Goal: Task Accomplishment & Management: Complete application form

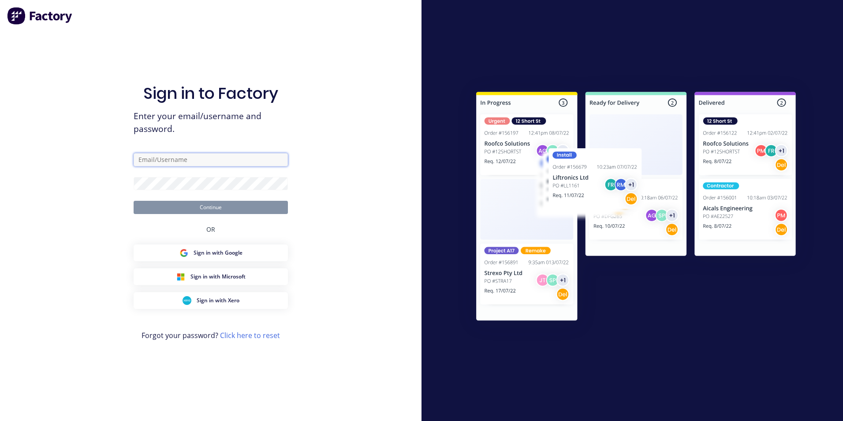
type input "jack@tmeng.com.au"
click at [205, 210] on button "Continue" at bounding box center [211, 207] width 154 height 13
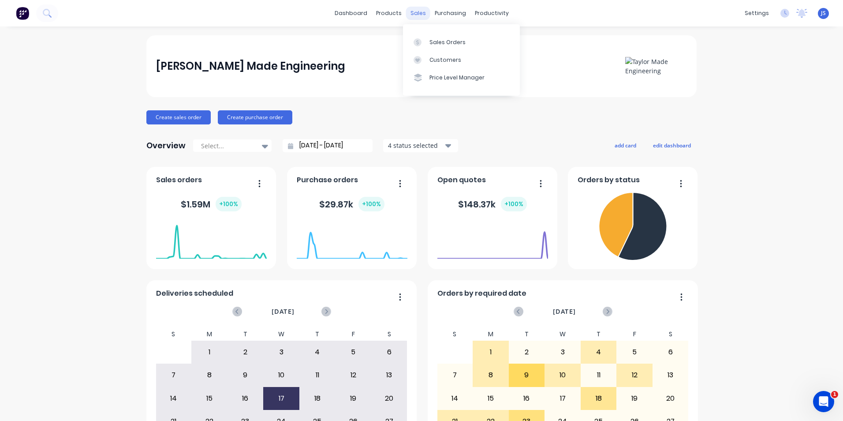
click at [417, 11] on div "sales" at bounding box center [418, 13] width 24 height 13
click at [438, 44] on div "Sales Orders" at bounding box center [447, 42] width 36 height 8
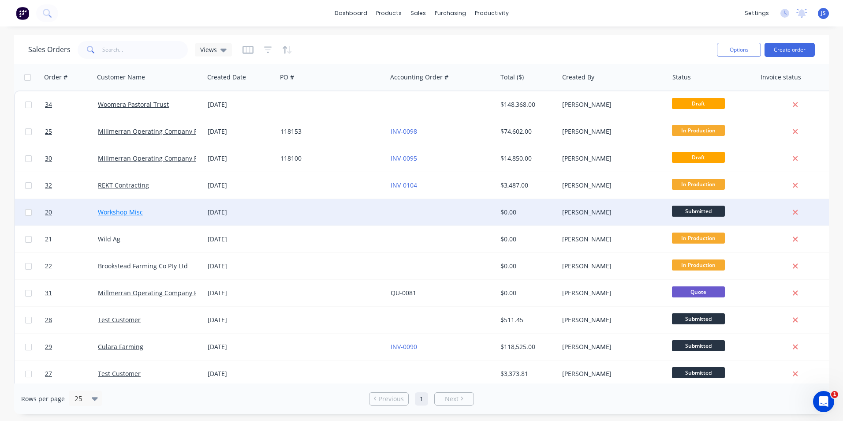
click at [120, 209] on link "Workshop Misc" at bounding box center [120, 212] width 45 height 8
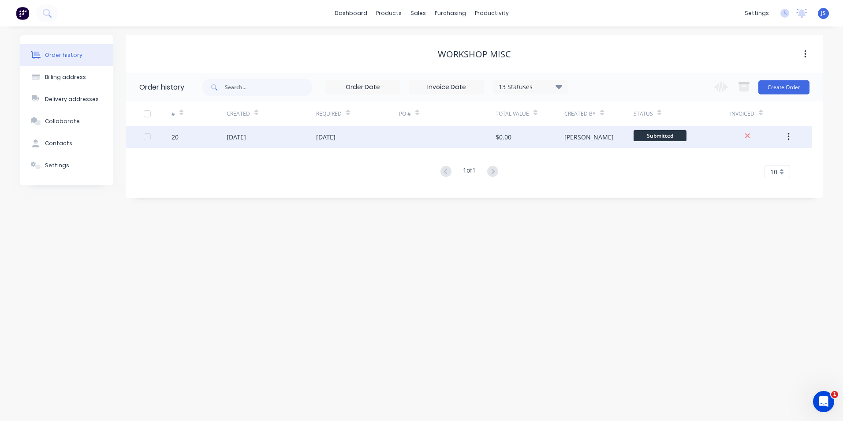
click at [246, 134] on div "08 Sep 2025" at bounding box center [236, 136] width 19 height 9
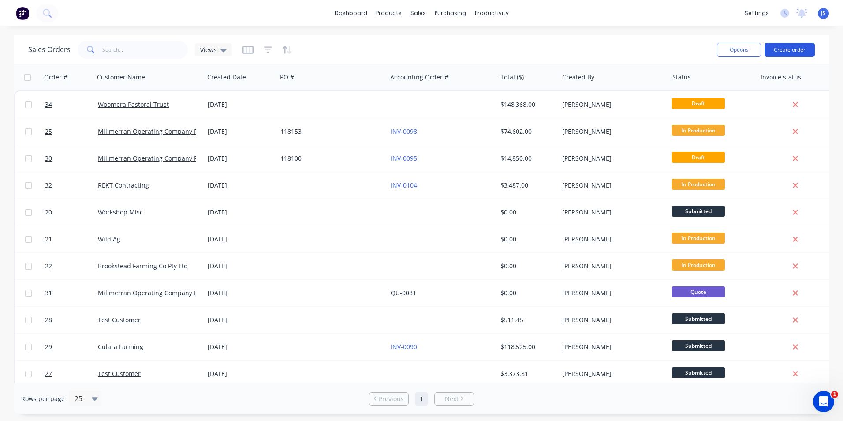
click at [785, 47] on button "Create order" at bounding box center [789, 50] width 50 height 14
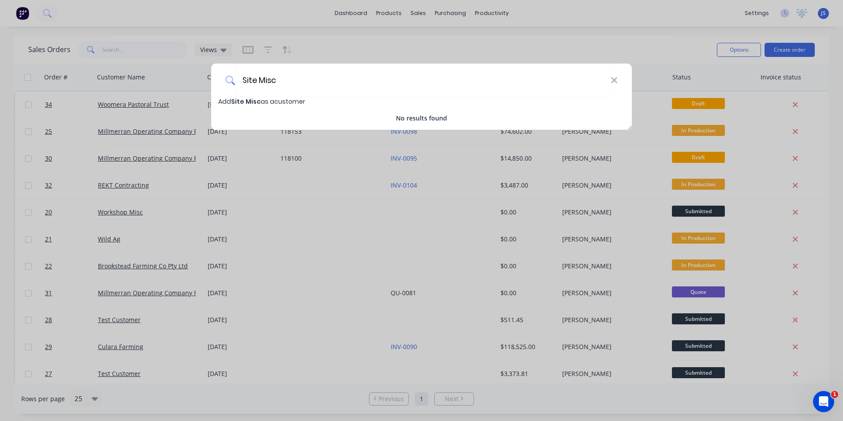
type input "Site Misc"
click at [246, 99] on span "Site Misc" at bounding box center [246, 101] width 30 height 9
select select "AU"
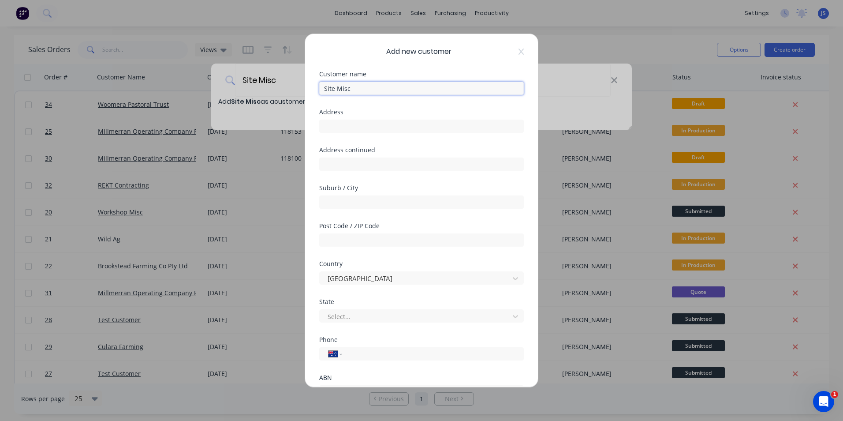
click at [323, 88] on input "Site Misc" at bounding box center [421, 88] width 205 height 13
type input "Millmerran Site Misc"
click at [345, 126] on input "text" at bounding box center [421, 125] width 205 height 13
type input "431 Moffart Reserve Road Millmerran"
click at [344, 202] on input "text" at bounding box center [421, 201] width 205 height 13
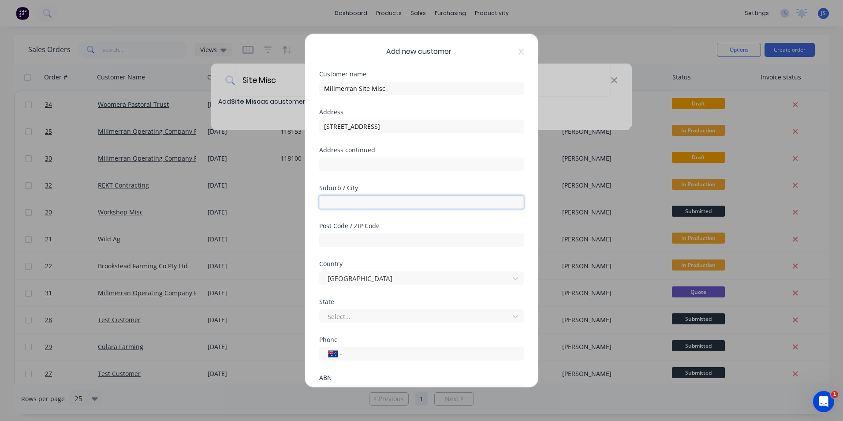
type input "Millmerran"
click at [337, 239] on input "text" at bounding box center [421, 239] width 205 height 13
click at [350, 237] on input "text" at bounding box center [421, 239] width 205 height 13
type input "4357"
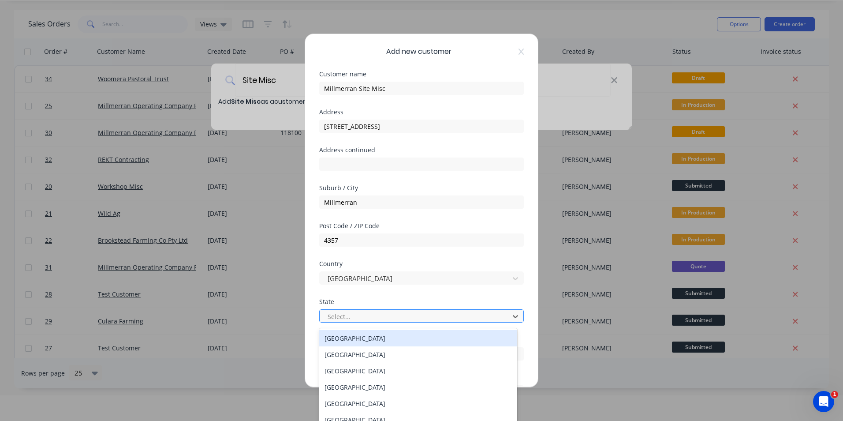
scroll to position [28, 0]
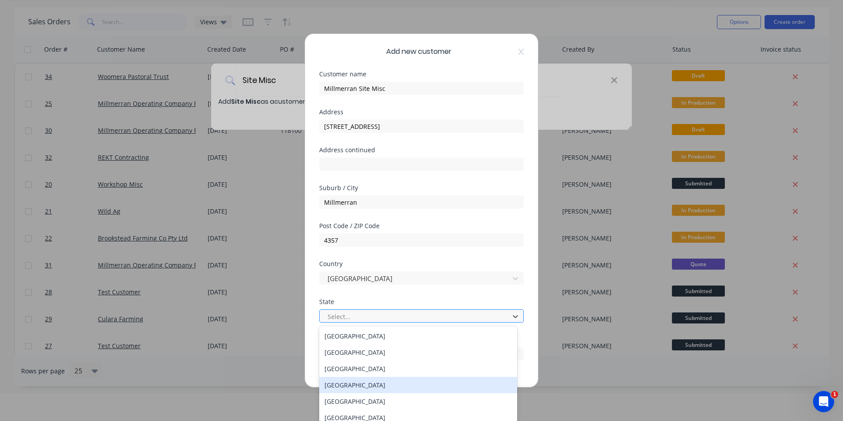
click at [373, 386] on div "Queensland" at bounding box center [418, 384] width 198 height 16
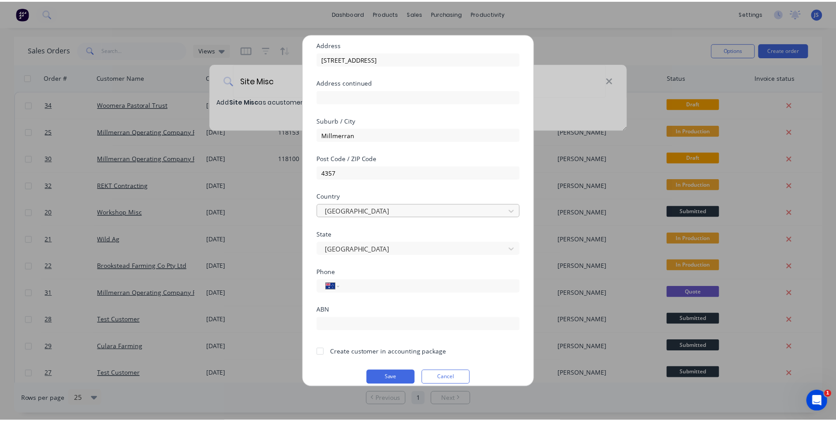
scroll to position [78, 0]
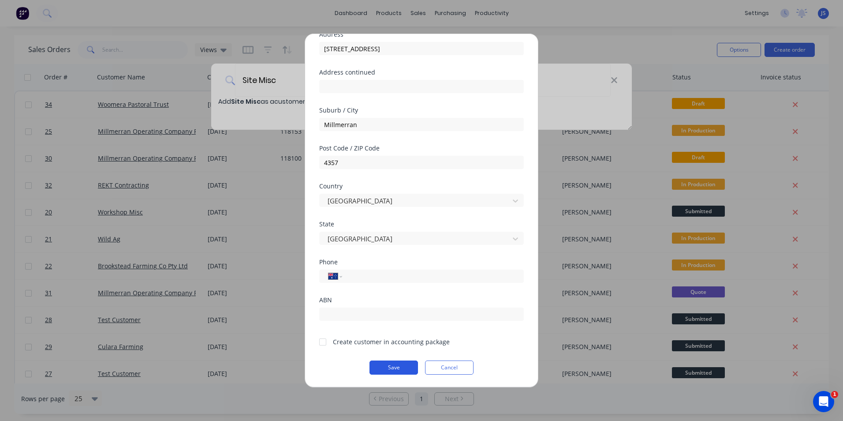
click at [393, 366] on button "Save" at bounding box center [393, 367] width 48 height 14
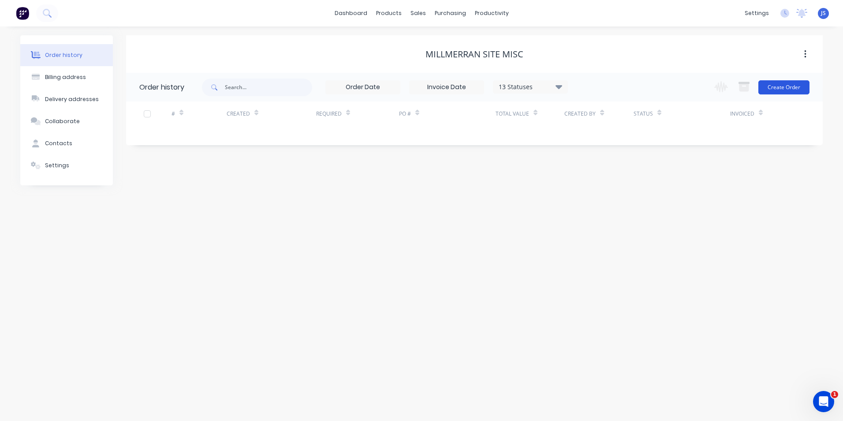
click at [771, 84] on button "Create Order" at bounding box center [783, 87] width 51 height 14
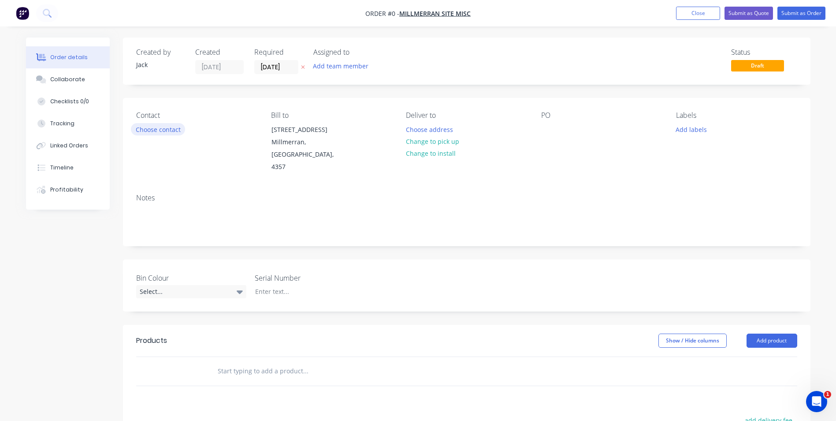
click at [157, 128] on button "Choose contact" at bounding box center [158, 129] width 54 height 12
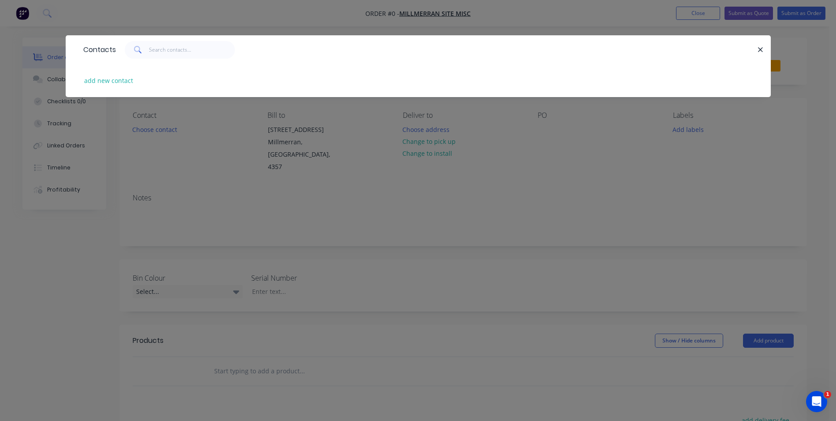
click at [182, 162] on div "Contacts add new contact" at bounding box center [418, 210] width 836 height 421
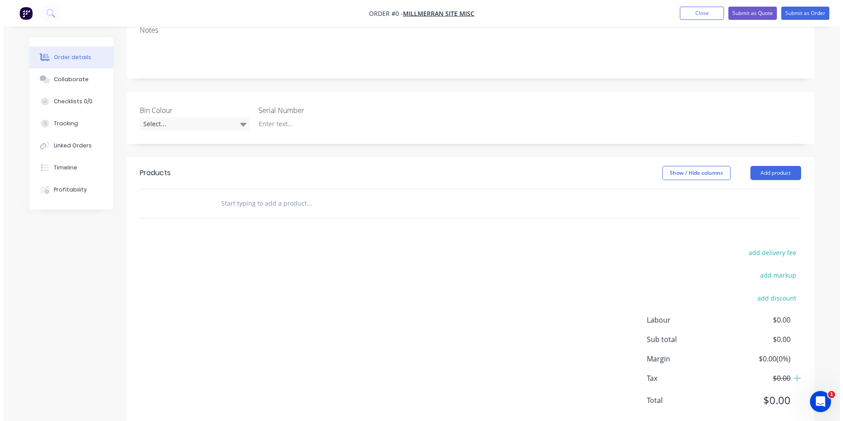
scroll to position [146, 0]
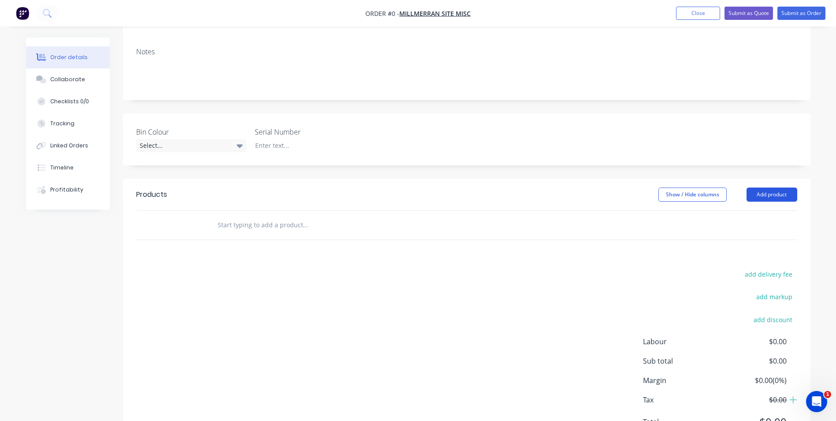
click at [761, 193] on button "Add product" at bounding box center [772, 194] width 51 height 14
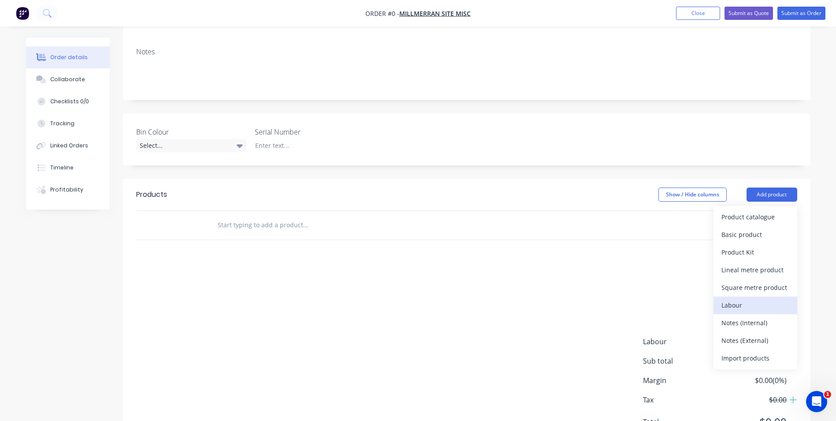
click at [736, 305] on div "Labour" at bounding box center [756, 304] width 68 height 13
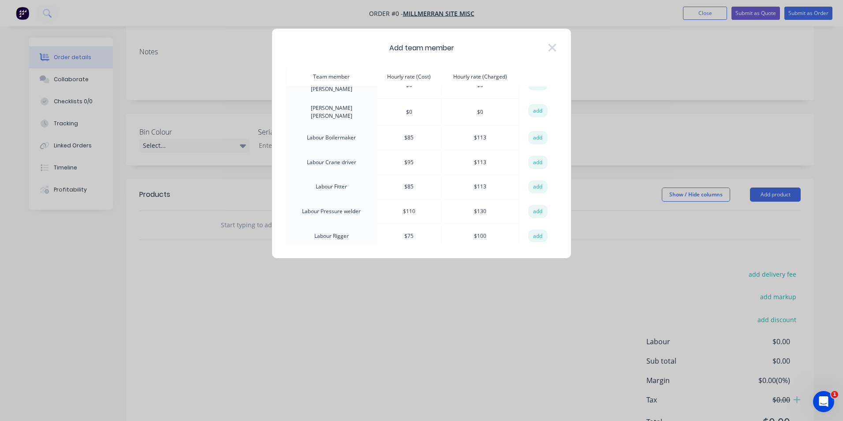
scroll to position [353, 0]
click at [535, 130] on button "add" at bounding box center [537, 136] width 19 height 13
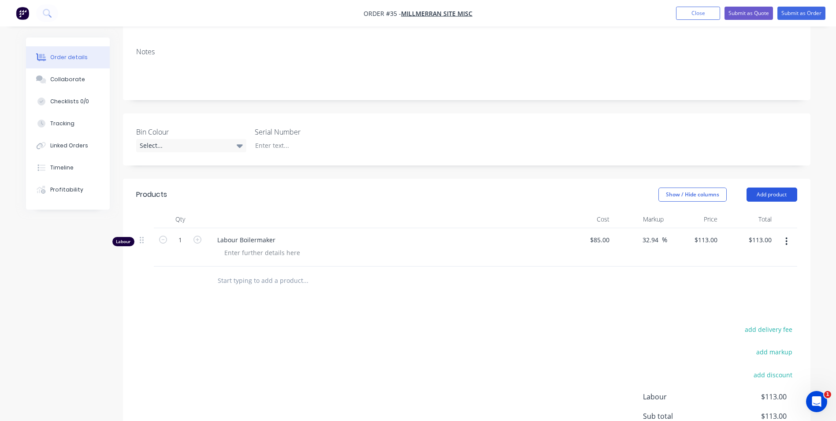
click at [769, 194] on button "Add product" at bounding box center [772, 194] width 51 height 14
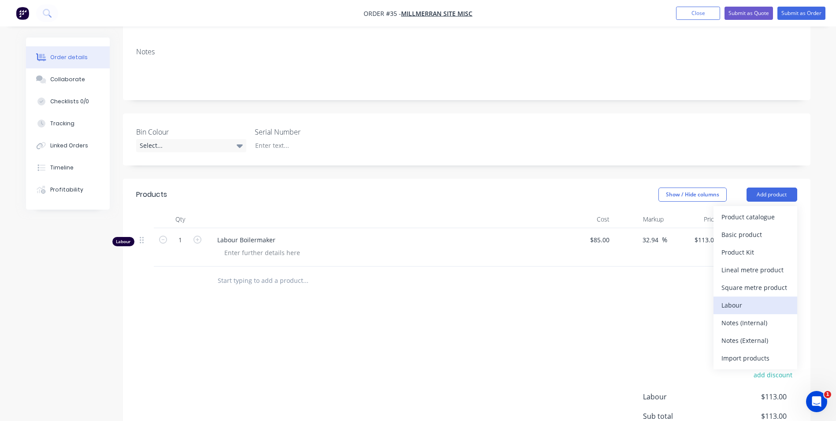
click at [747, 305] on div "Labour" at bounding box center [756, 304] width 68 height 13
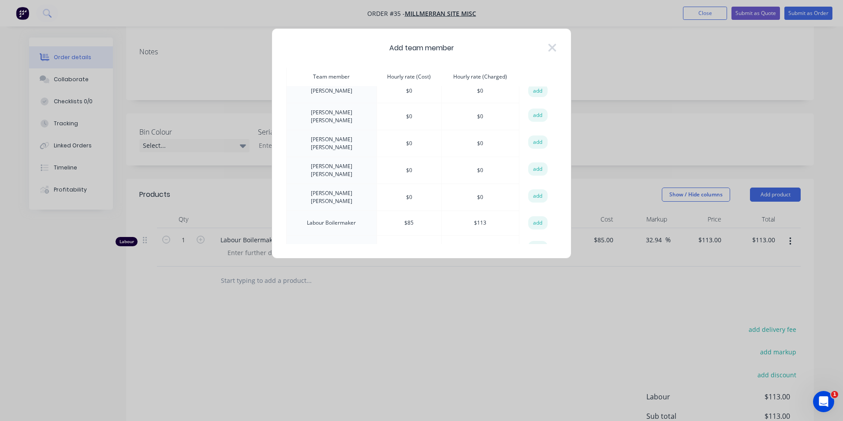
scroll to position [309, 0]
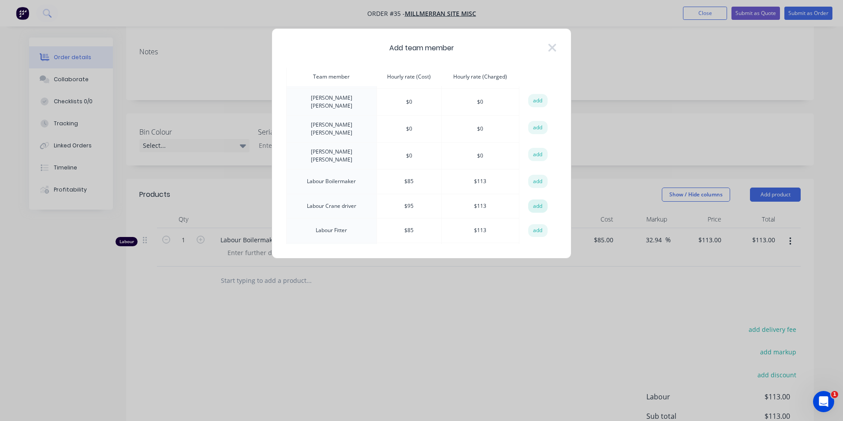
click at [531, 199] on button "add" at bounding box center [537, 205] width 19 height 13
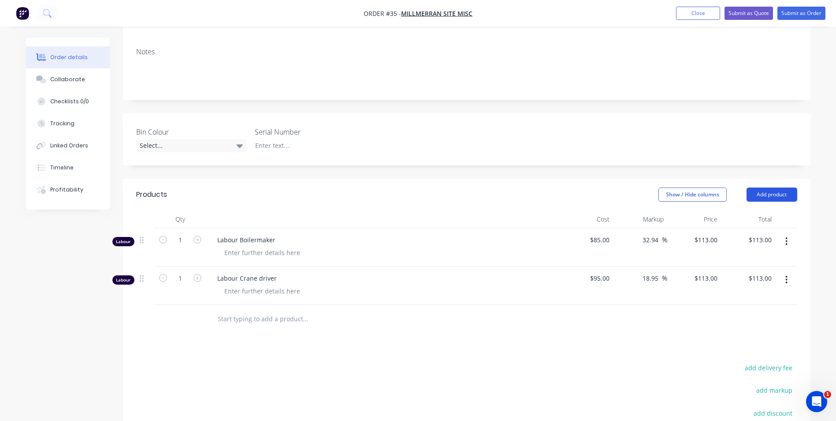
click at [754, 193] on button "Add product" at bounding box center [772, 194] width 51 height 14
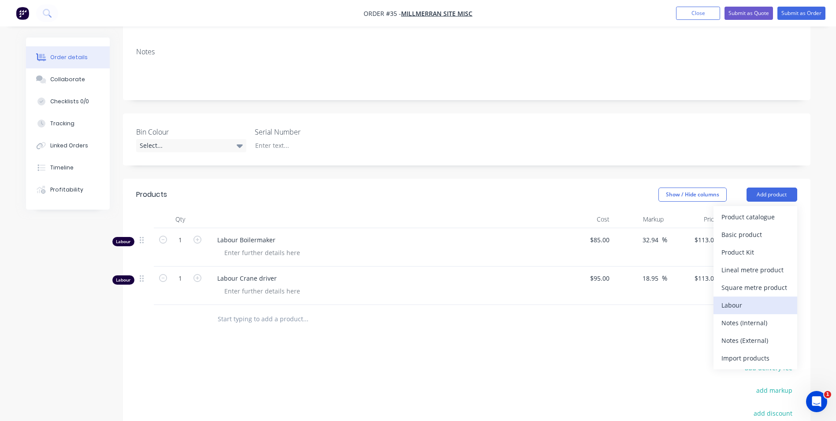
click at [729, 308] on div "Labour" at bounding box center [756, 304] width 68 height 13
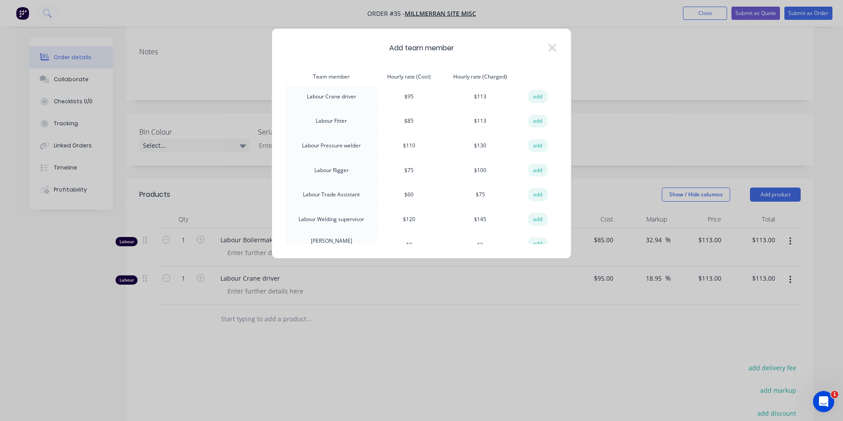
scroll to position [441, 0]
click at [532, 165] on button "add" at bounding box center [537, 171] width 19 height 13
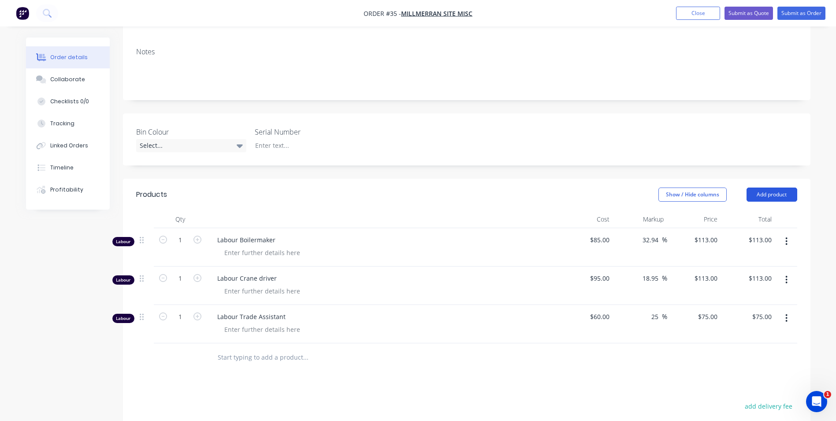
click at [773, 194] on button "Add product" at bounding box center [772, 194] width 51 height 14
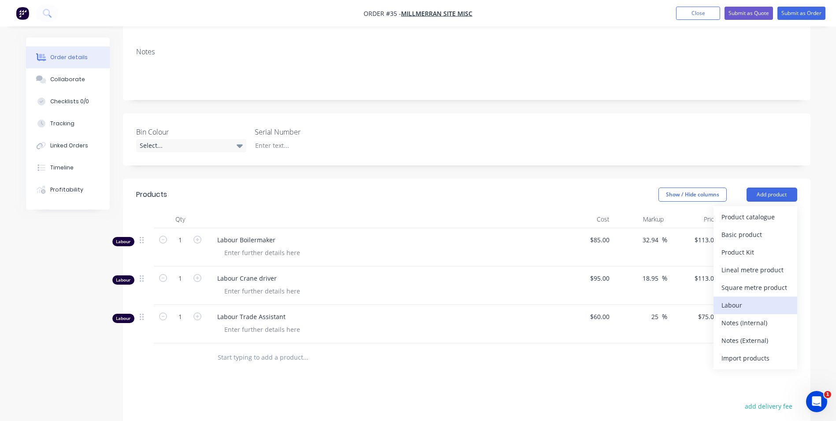
click at [740, 305] on div "Labour" at bounding box center [756, 304] width 68 height 13
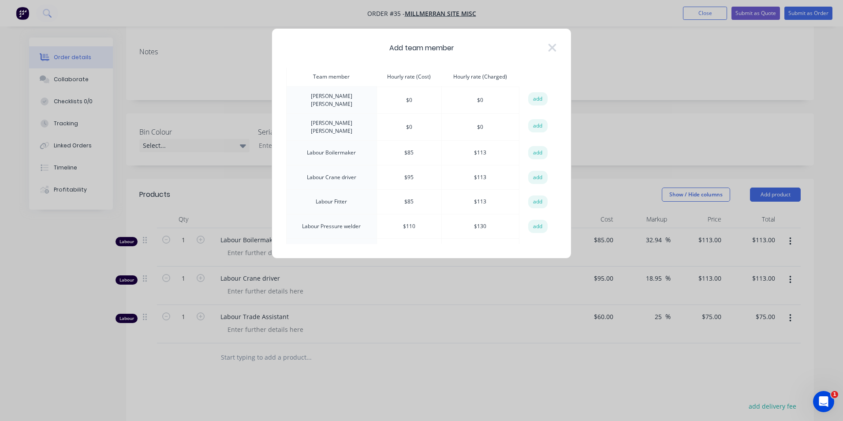
scroll to position [353, 0]
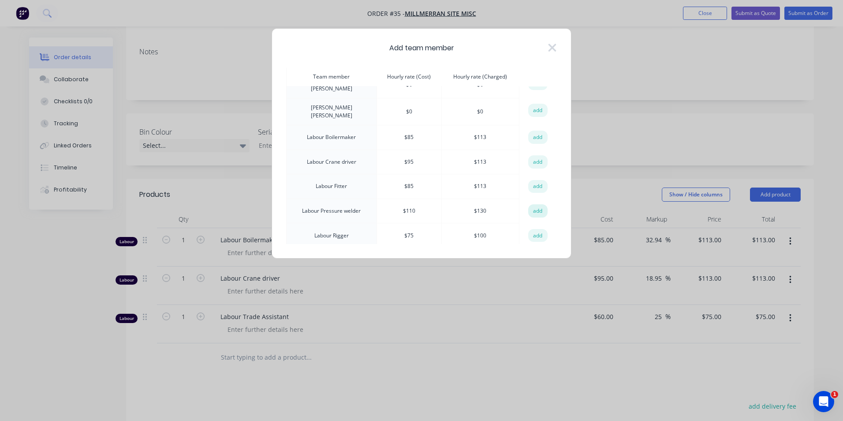
click at [532, 204] on button "add" at bounding box center [537, 210] width 19 height 13
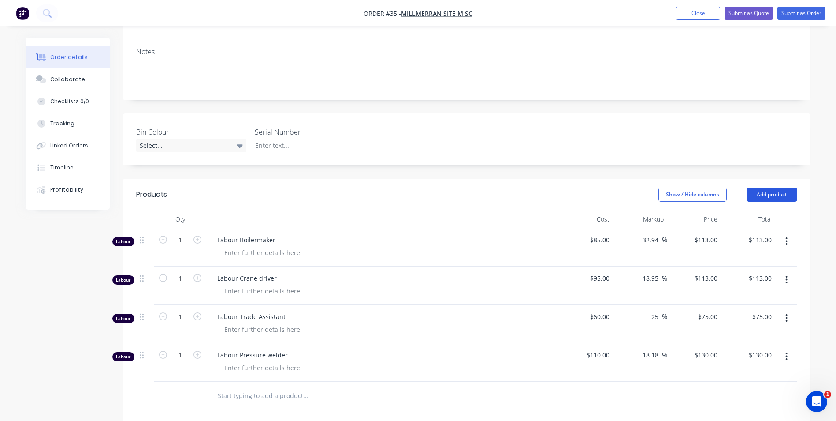
click at [780, 196] on button "Add product" at bounding box center [772, 194] width 51 height 14
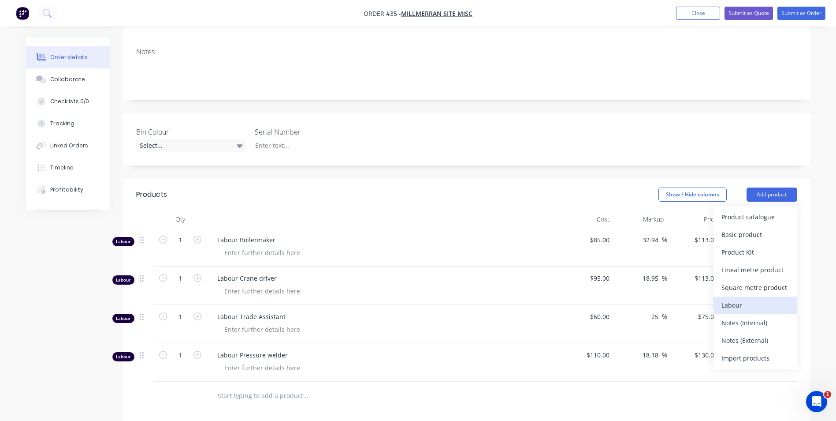
click at [747, 307] on div "Labour" at bounding box center [756, 304] width 68 height 13
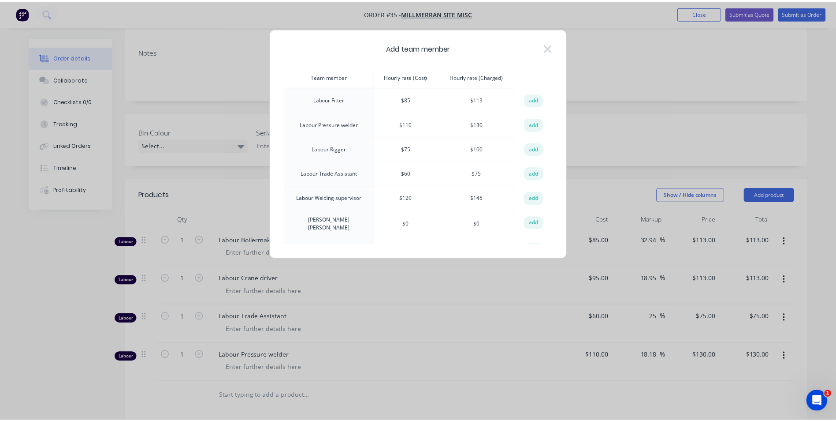
scroll to position [441, 0]
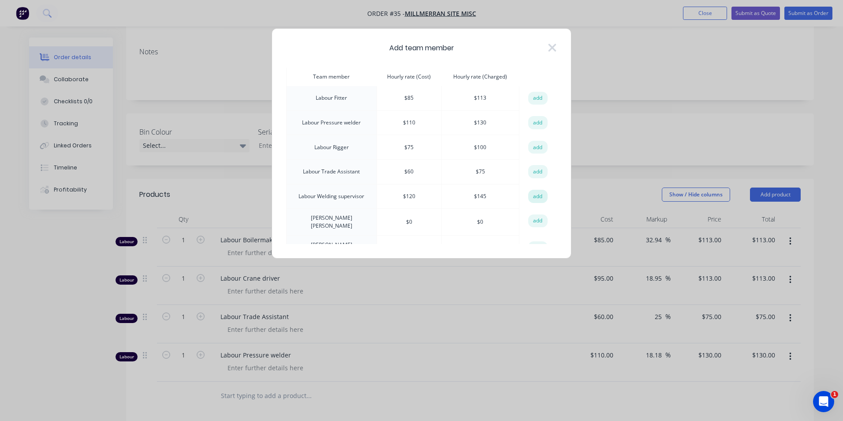
click at [536, 190] on button "add" at bounding box center [537, 196] width 19 height 13
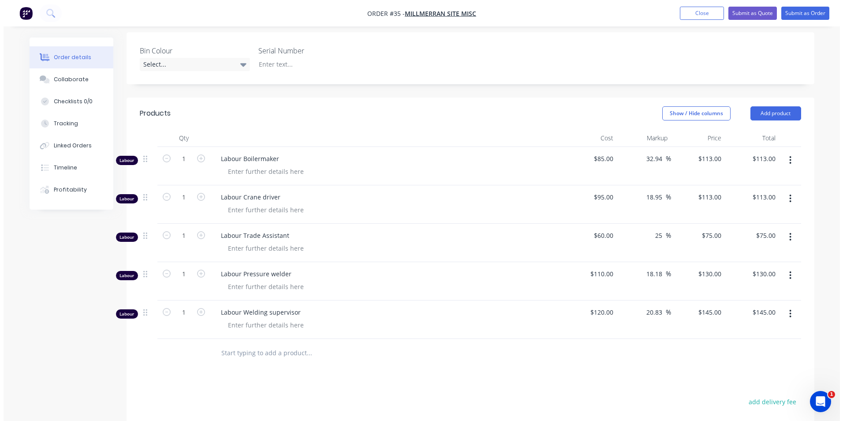
scroll to position [234, 0]
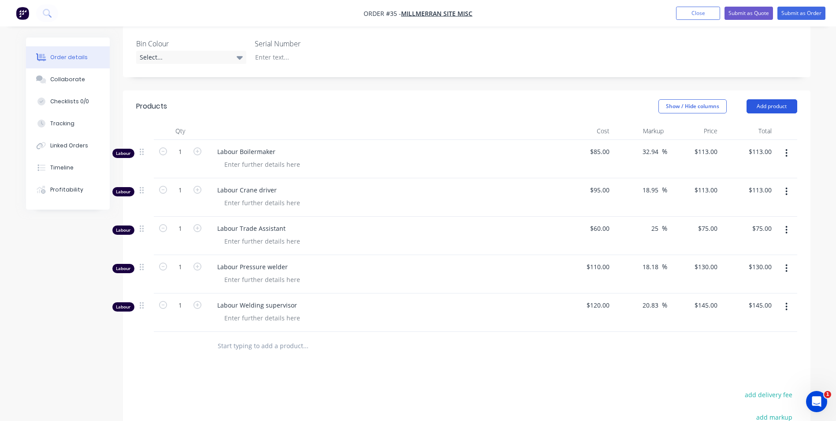
click at [786, 107] on button "Add product" at bounding box center [772, 106] width 51 height 14
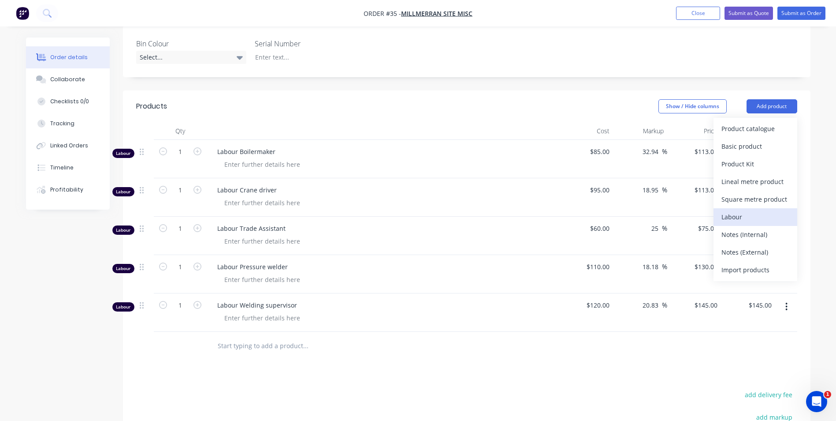
click at [752, 217] on div "Labour" at bounding box center [756, 216] width 68 height 13
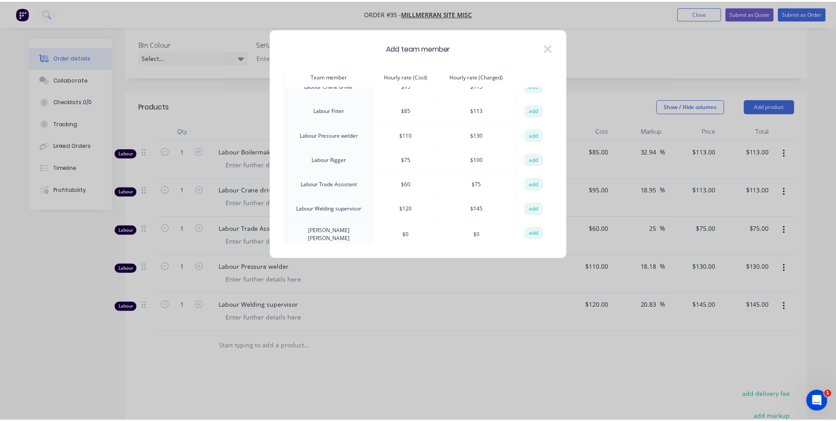
scroll to position [441, 0]
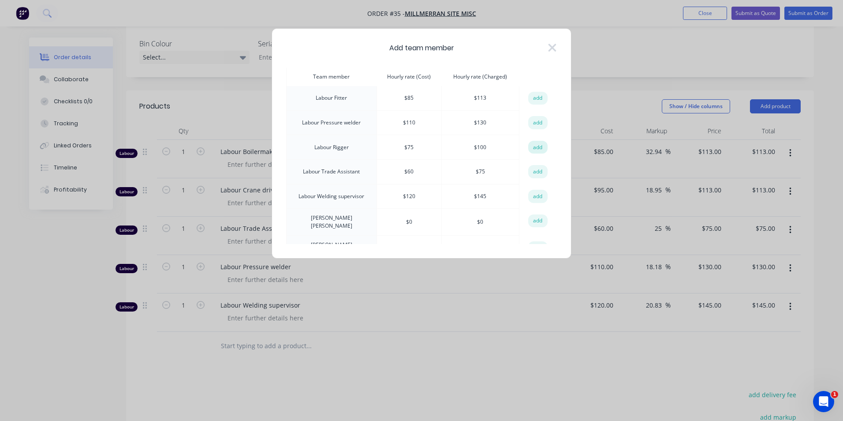
click at [534, 141] on button "add" at bounding box center [537, 147] width 19 height 13
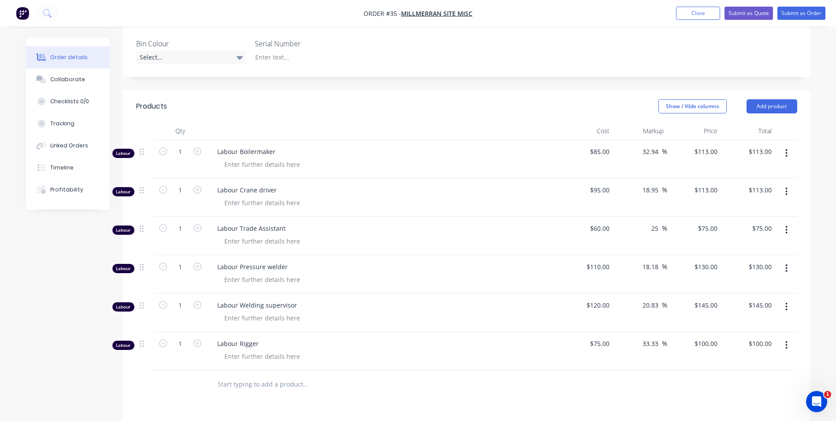
click at [527, 383] on div at bounding box center [466, 384] width 661 height 29
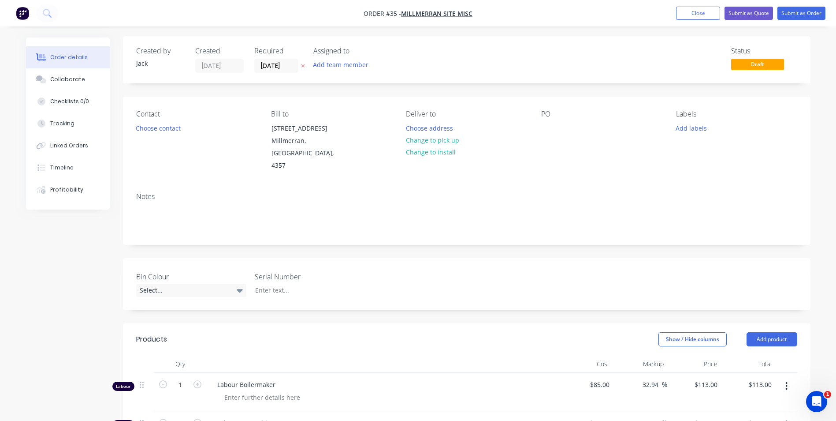
scroll to position [0, 0]
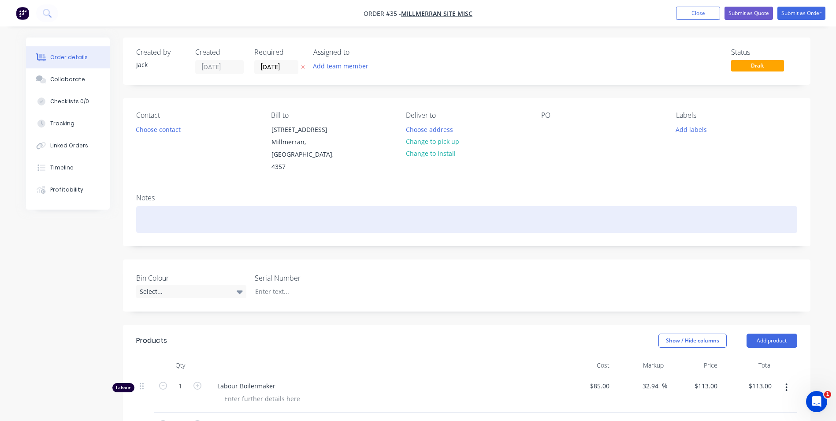
click at [162, 217] on div at bounding box center [466, 219] width 661 height 27
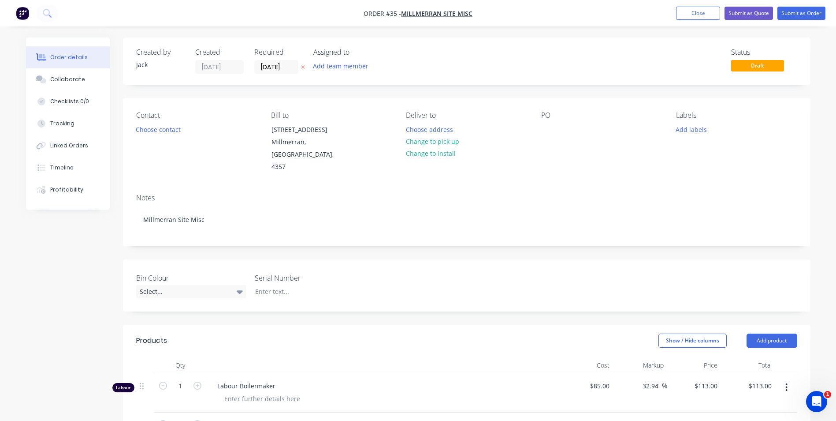
click at [216, 161] on div "Contact Choose contact" at bounding box center [196, 142] width 121 height 62
click at [762, 68] on span "Draft" at bounding box center [757, 65] width 53 height 11
click at [754, 12] on button "Submit as Quote" at bounding box center [749, 13] width 48 height 13
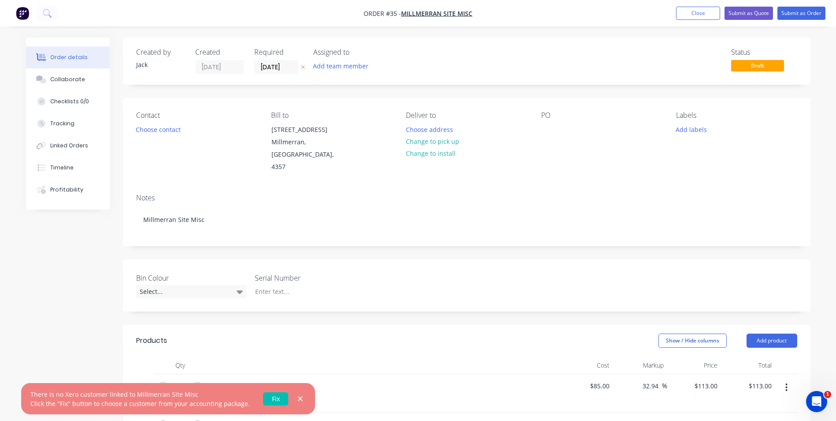
click at [632, 172] on div "PO" at bounding box center [601, 142] width 121 height 62
click at [596, 60] on div "Status Draft" at bounding box center [600, 61] width 396 height 26
click at [67, 120] on div "Tracking" at bounding box center [62, 123] width 24 height 8
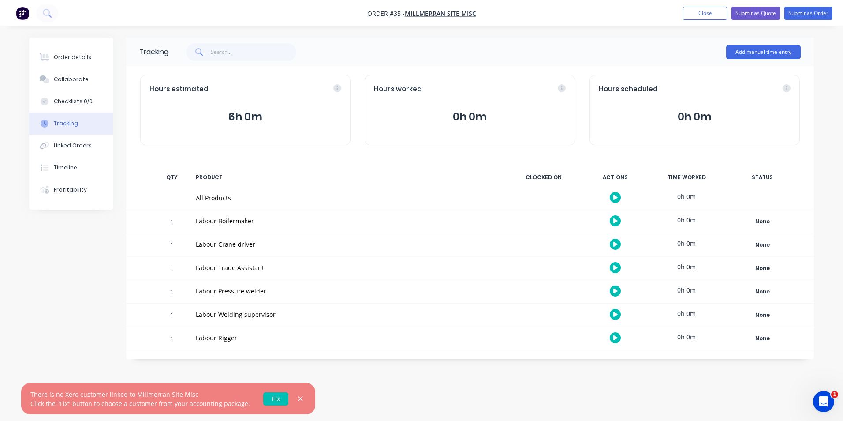
click at [75, 234] on div "Tracking Add manual time entry Hours estimated 6h 0m Hours worked 0h 0m Hours s…" at bounding box center [421, 197] width 785 height 321
click at [64, 56] on div "Order details" at bounding box center [72, 57] width 37 height 8
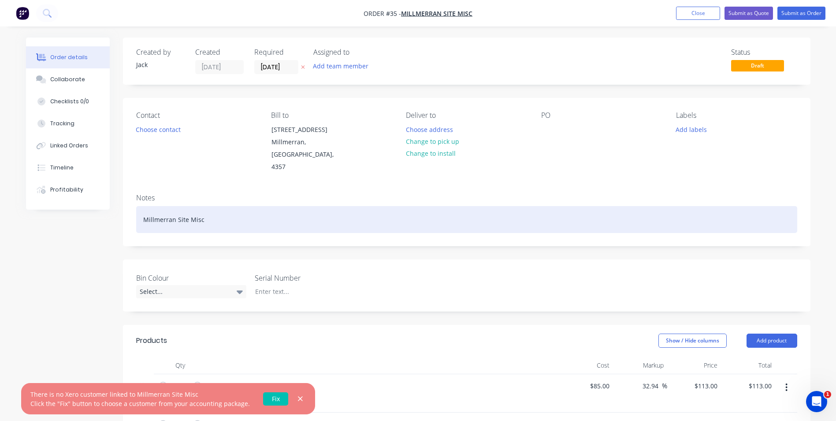
click at [208, 220] on div "Millmerran Site Misc" at bounding box center [466, 219] width 661 height 27
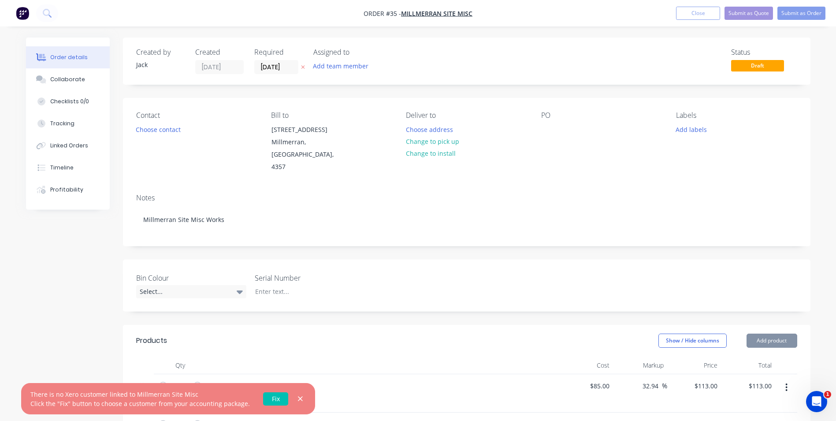
click at [353, 346] on div "Show / Hide columns Add product" at bounding box center [536, 340] width 521 height 14
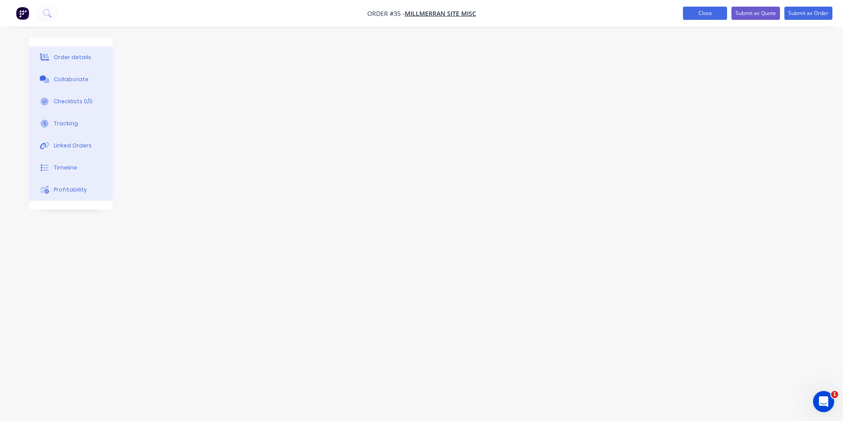
click at [705, 13] on button "Close" at bounding box center [705, 13] width 44 height 13
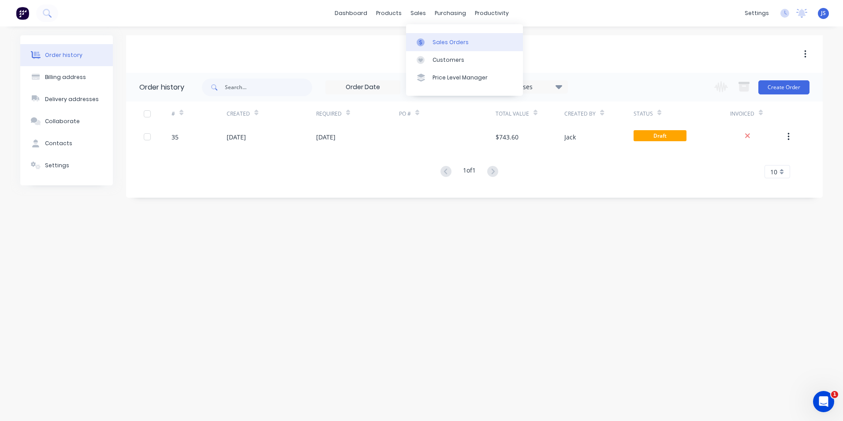
click at [440, 45] on div "Sales Orders" at bounding box center [450, 42] width 36 height 8
